Goal: Information Seeking & Learning: Learn about a topic

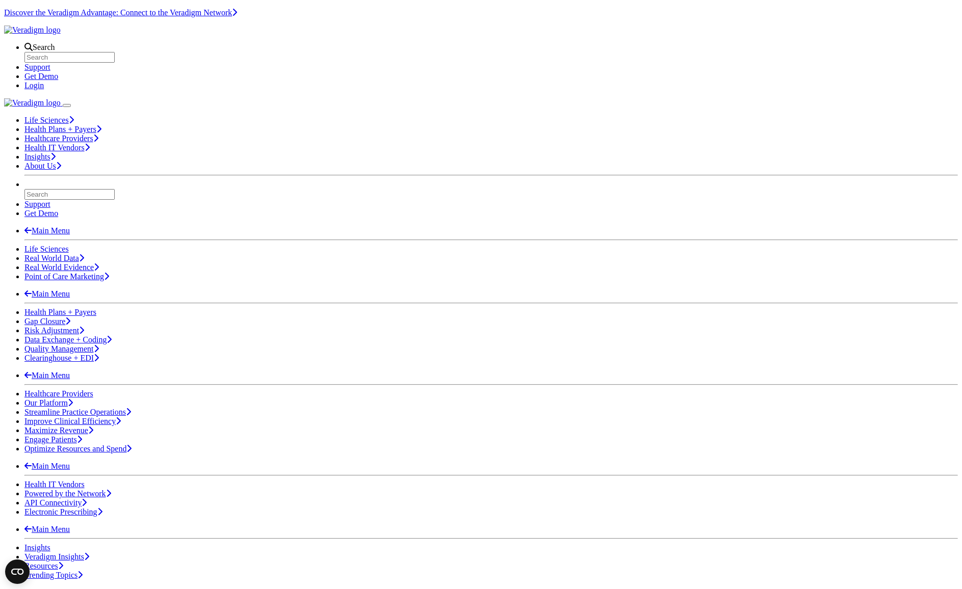
scroll to position [90, 0]
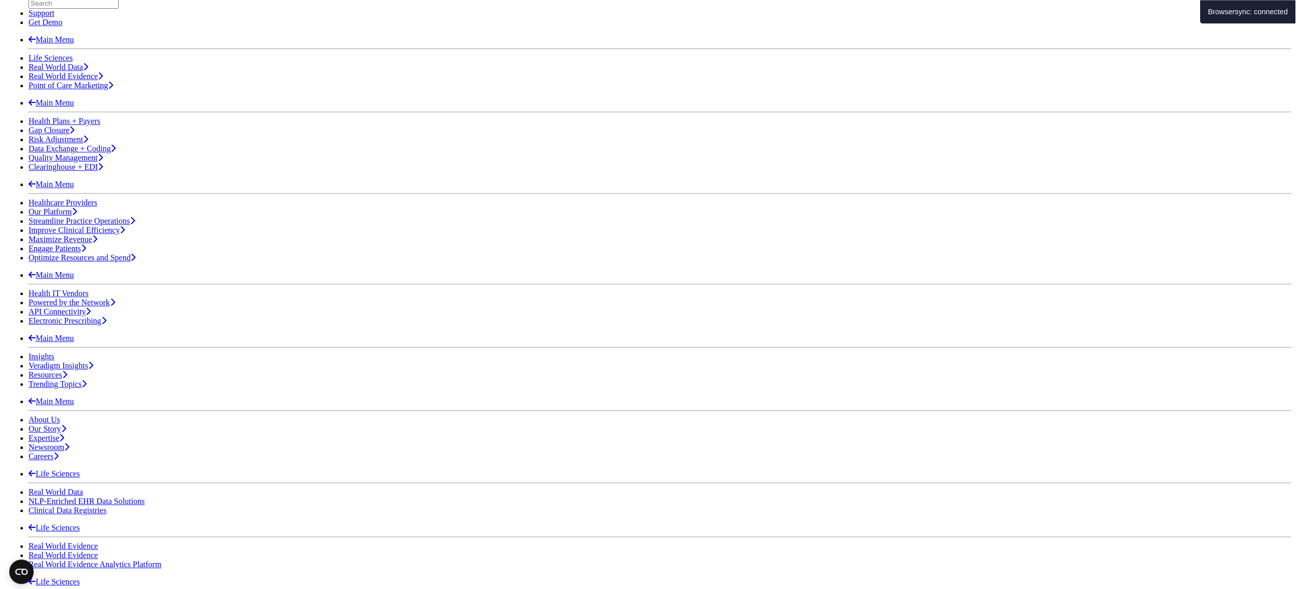
scroll to position [228, 0]
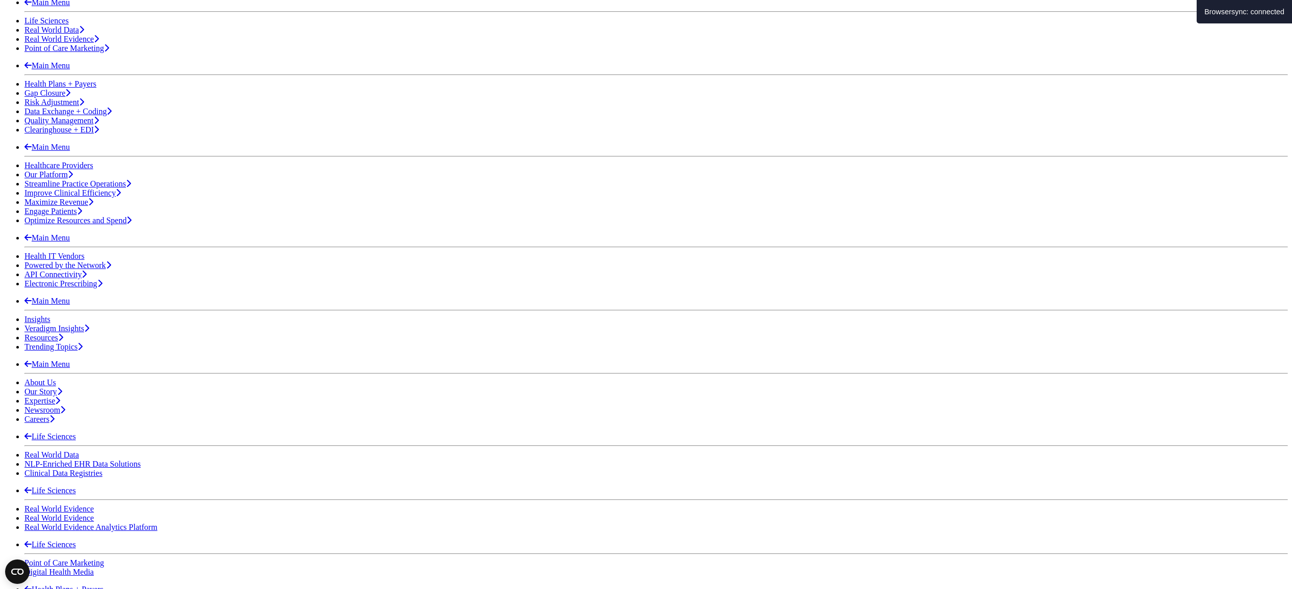
drag, startPoint x: 1093, startPoint y: 282, endPoint x: 1001, endPoint y: 280, distance: 91.8
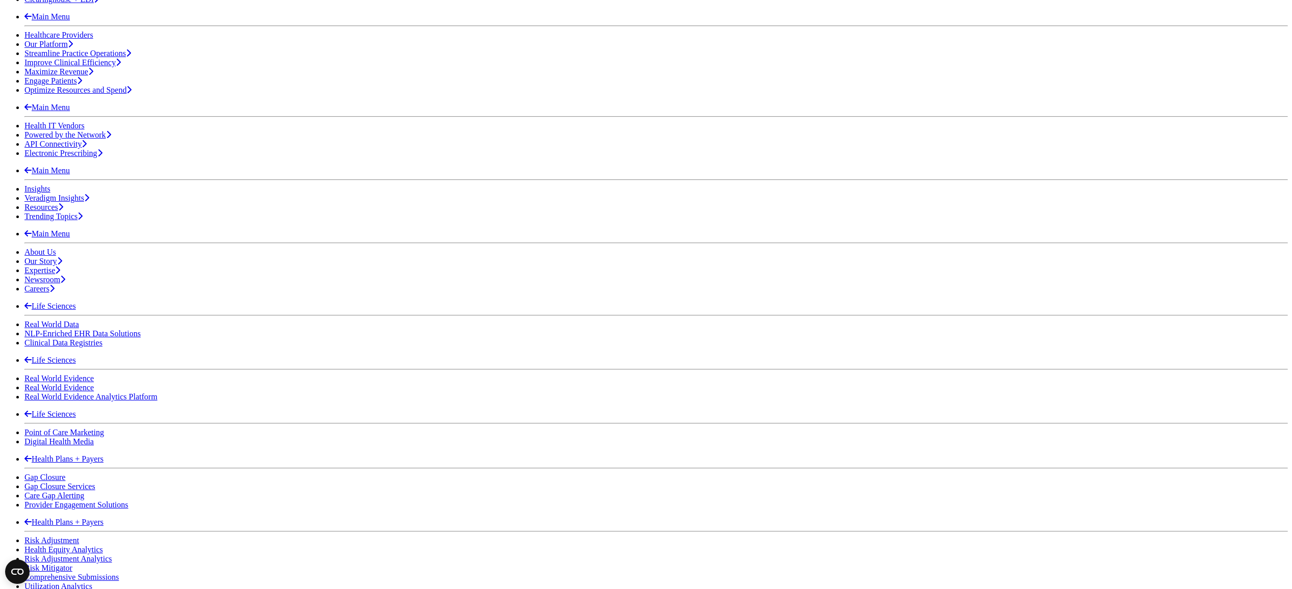
scroll to position [57, 0]
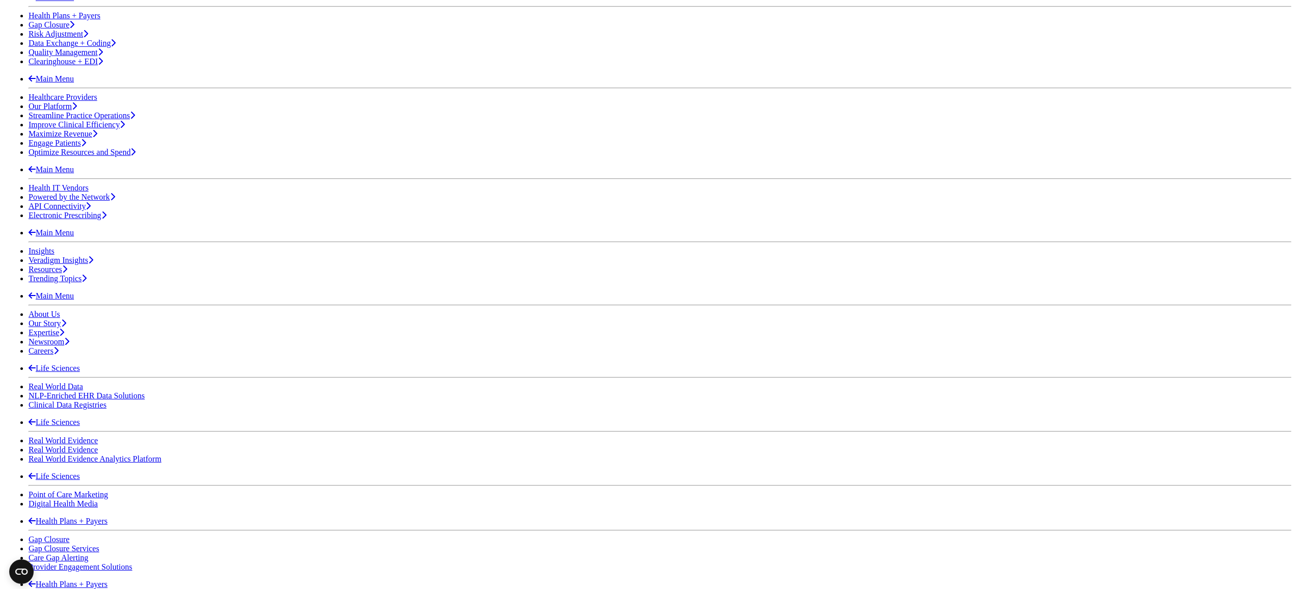
scroll to position [351, 0]
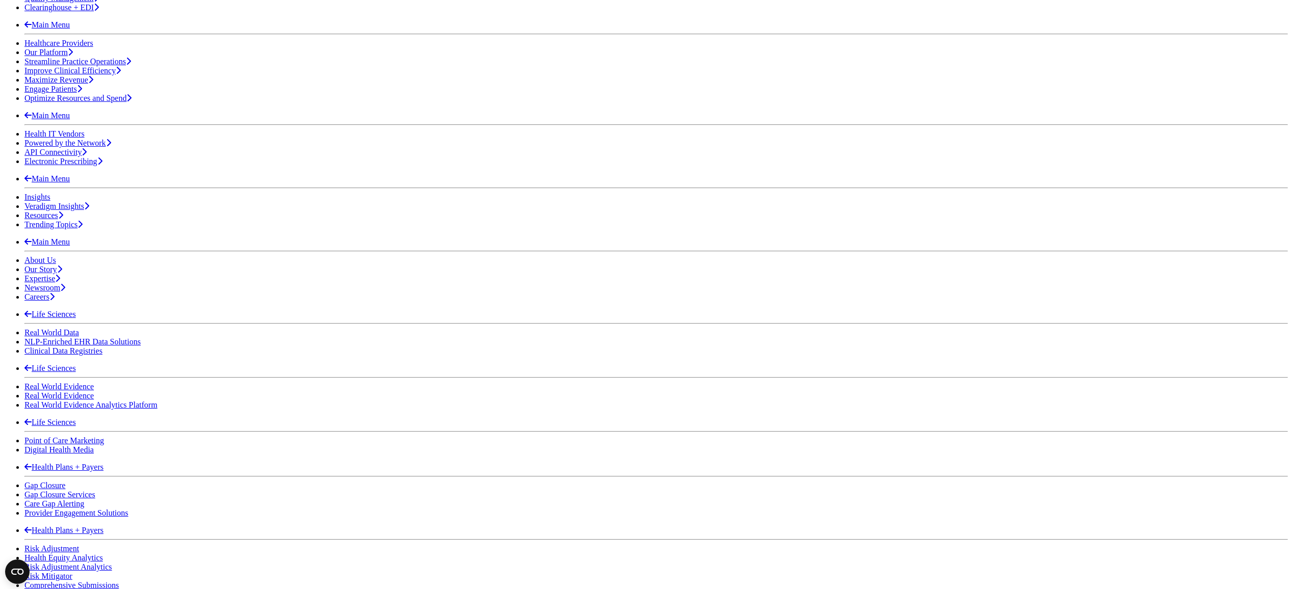
drag, startPoint x: 945, startPoint y: 197, endPoint x: 937, endPoint y: 200, distance: 8.2
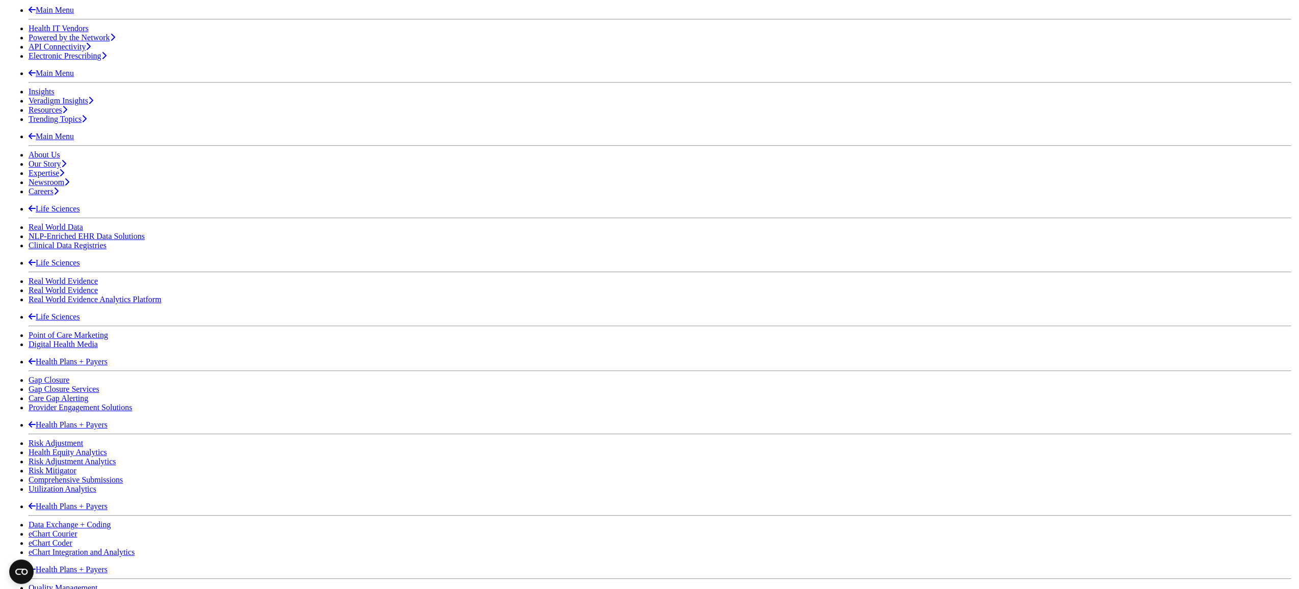
scroll to position [563, 0]
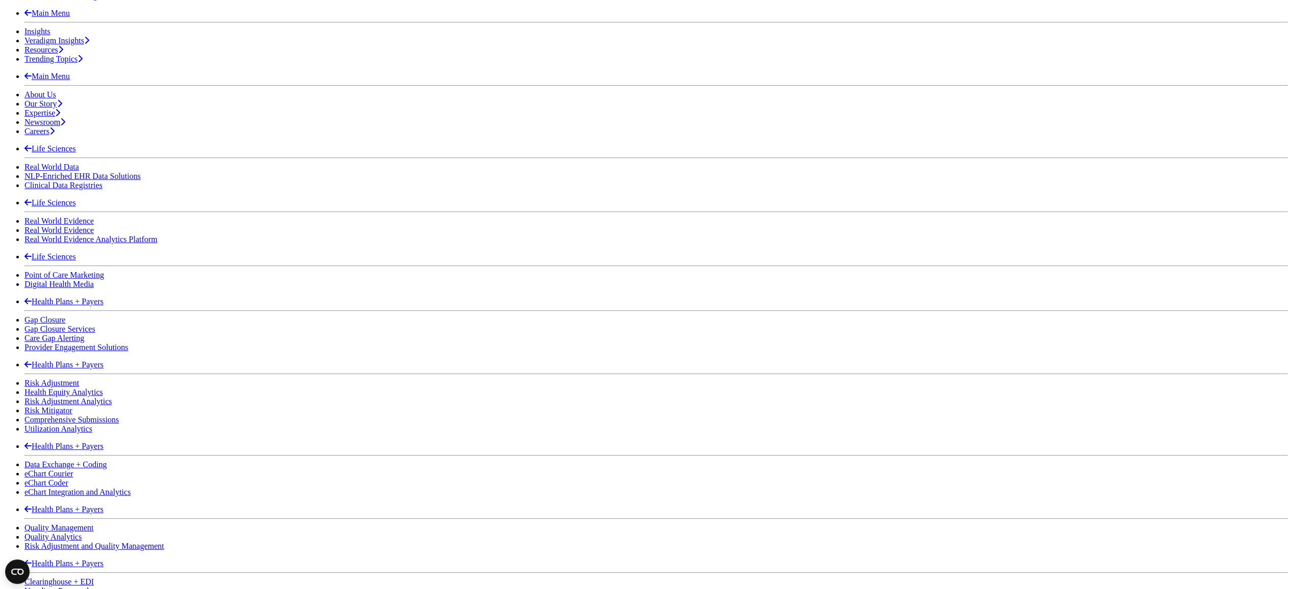
scroll to position [408, 0]
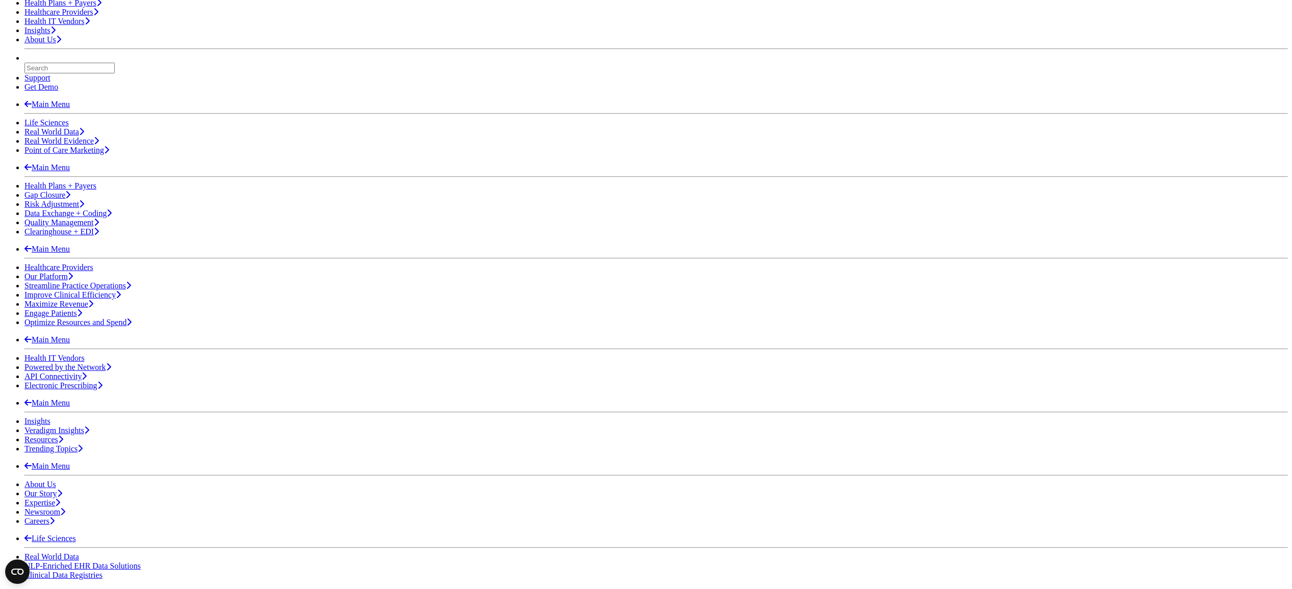
scroll to position [122, 0]
